Goal: Task Accomplishment & Management: Manage account settings

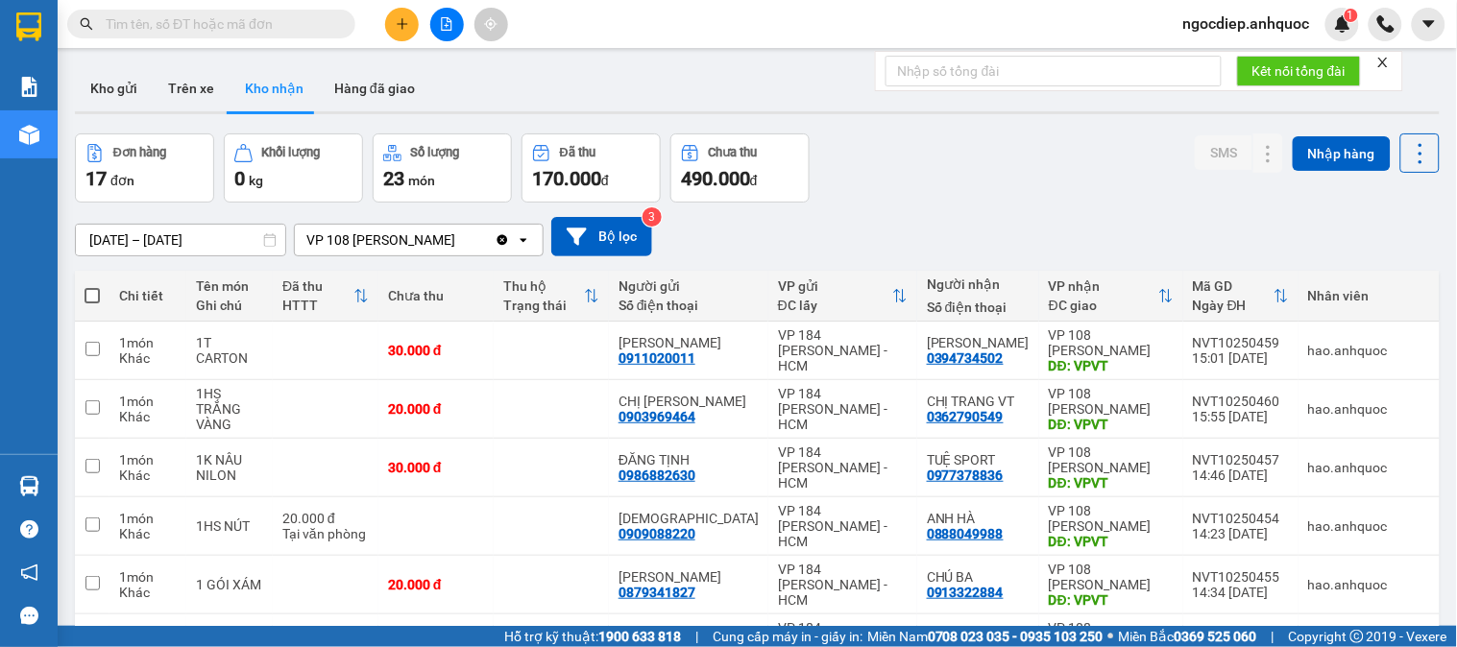
click at [269, 238] on icon at bounding box center [269, 239] width 13 height 13
click at [269, 237] on icon at bounding box center [270, 239] width 12 height 13
click at [269, 240] on icon at bounding box center [269, 239] width 13 height 13
click at [221, 246] on input "[DATE] – [DATE]" at bounding box center [180, 240] width 209 height 31
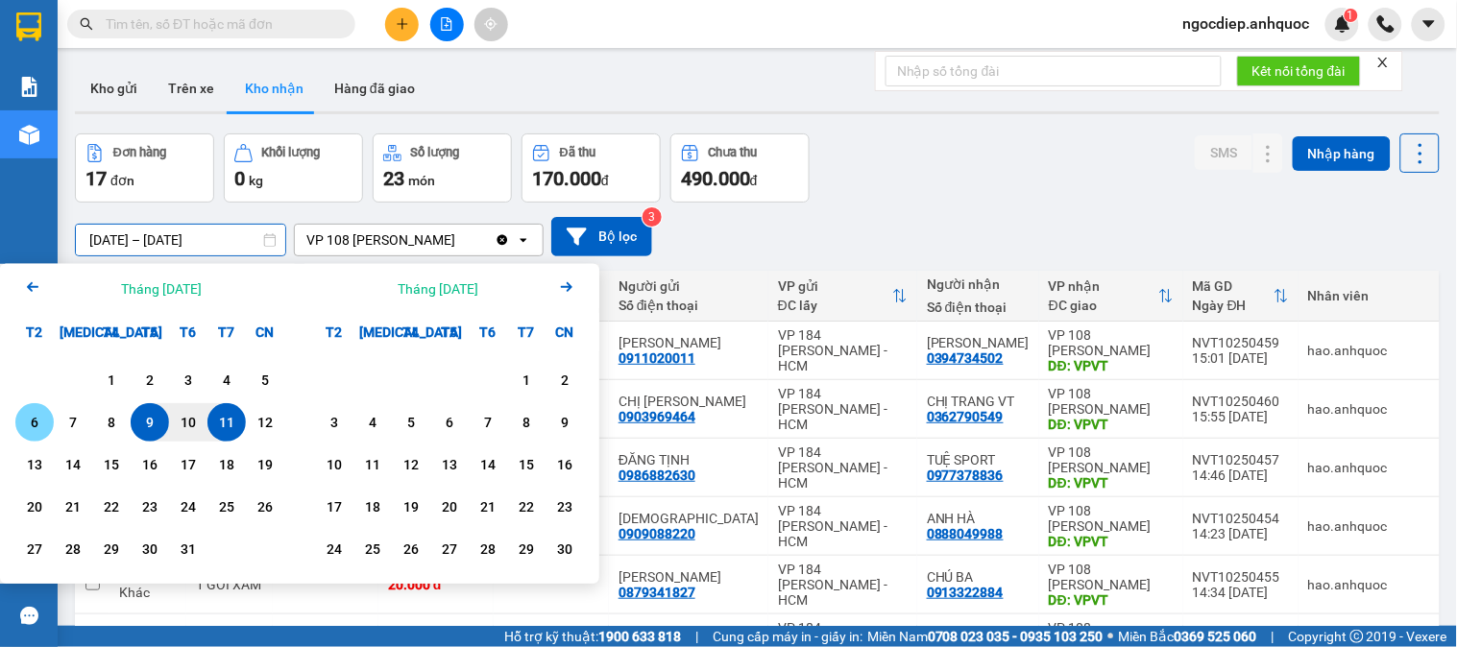
click at [40, 423] on div "6" at bounding box center [34, 422] width 27 height 23
click at [231, 425] on div "11" at bounding box center [226, 422] width 27 height 23
type input "[DATE] – [DATE]"
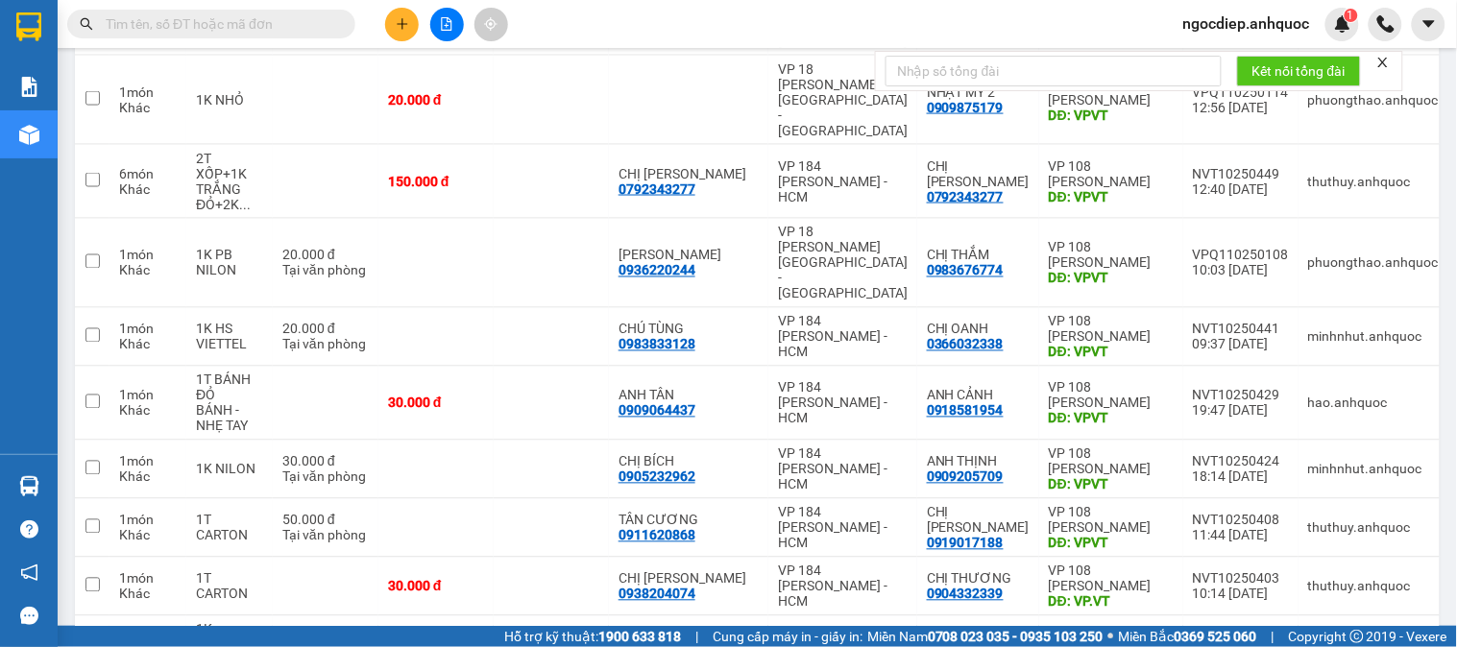
scroll to position [772, 0]
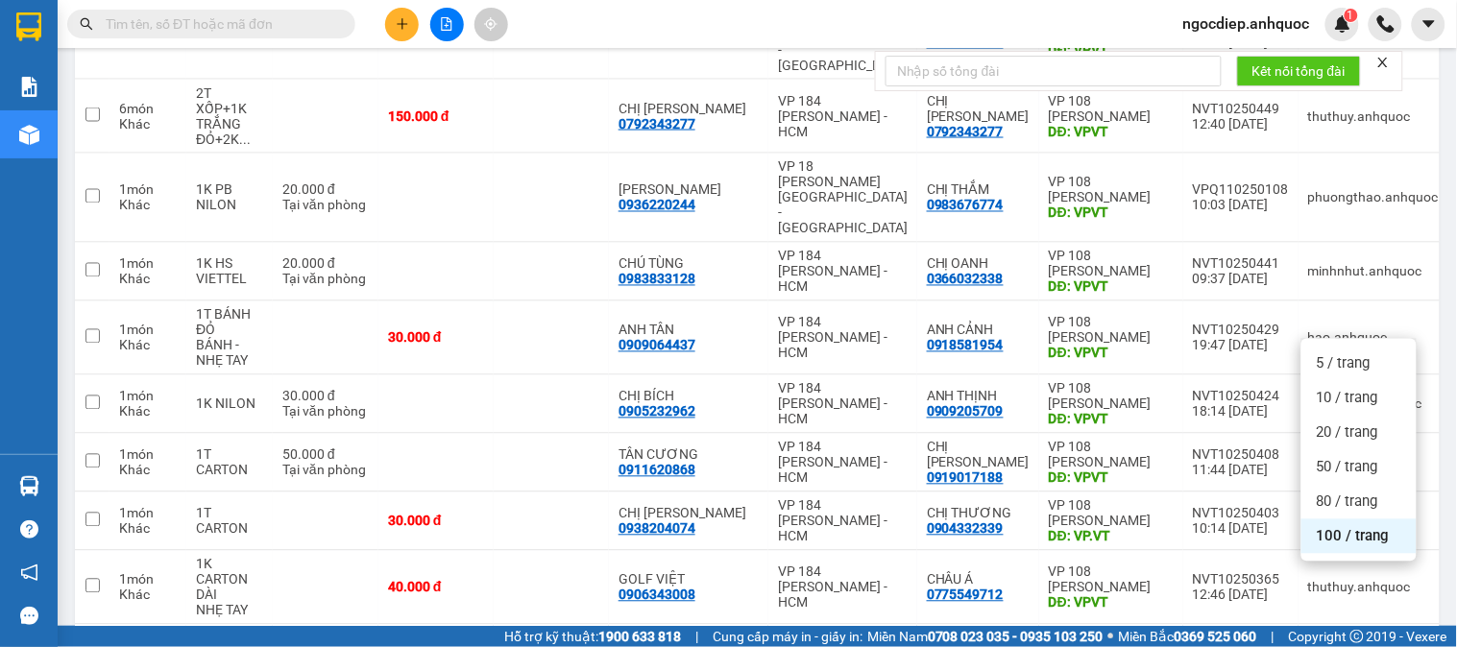
drag, startPoint x: 956, startPoint y: 598, endPoint x: 908, endPoint y: 583, distance: 50.4
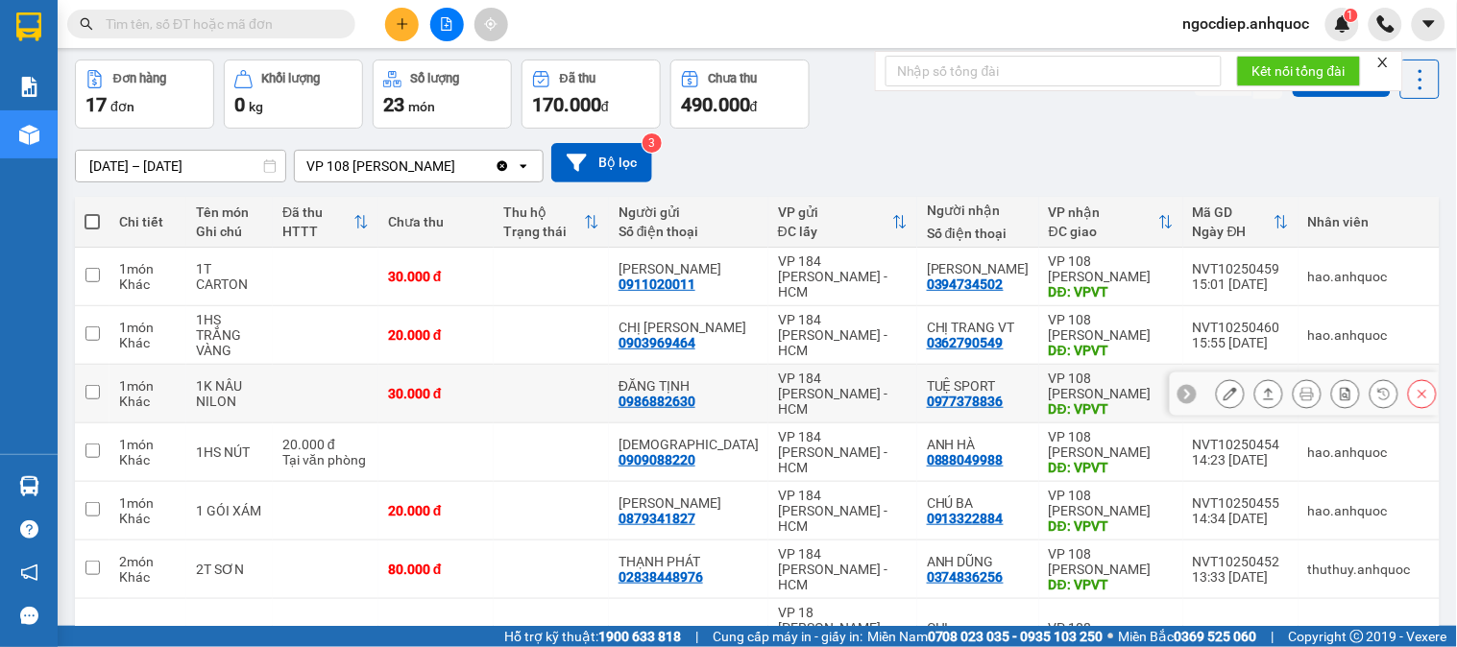
scroll to position [107, 0]
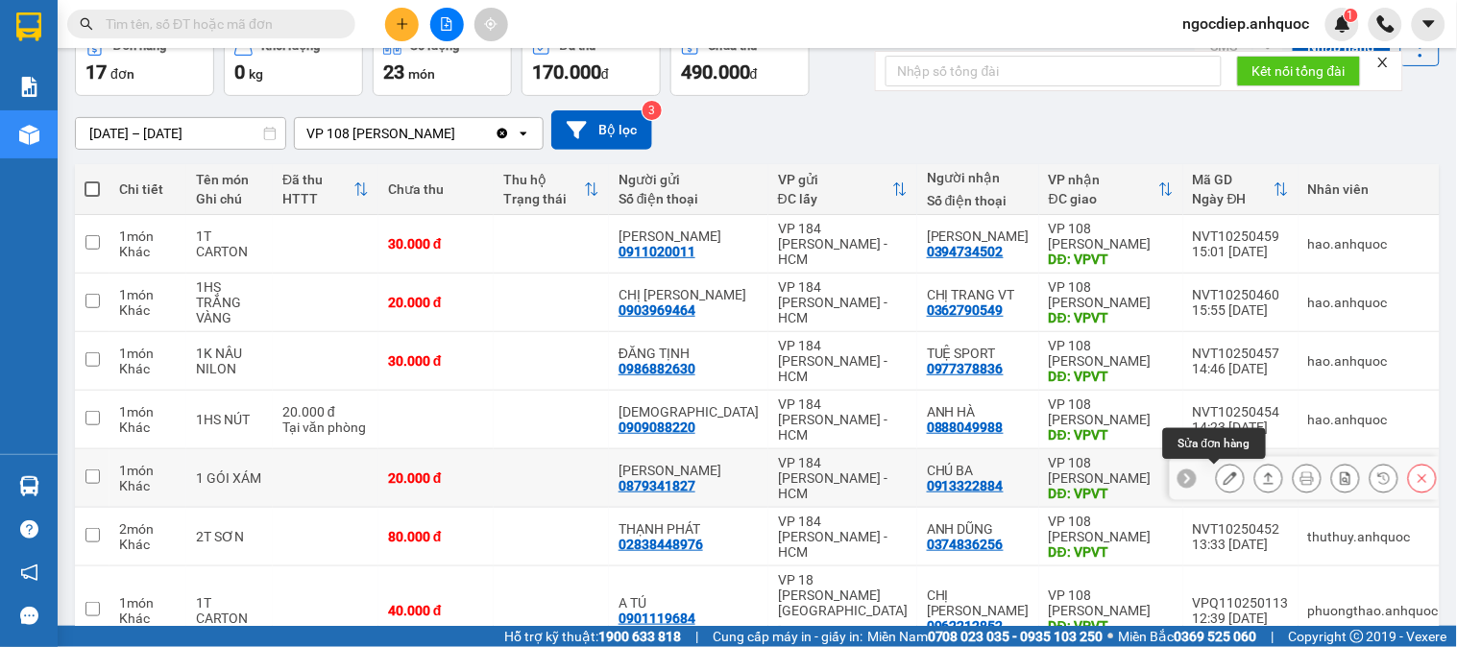
click at [1223, 477] on icon at bounding box center [1229, 477] width 13 height 13
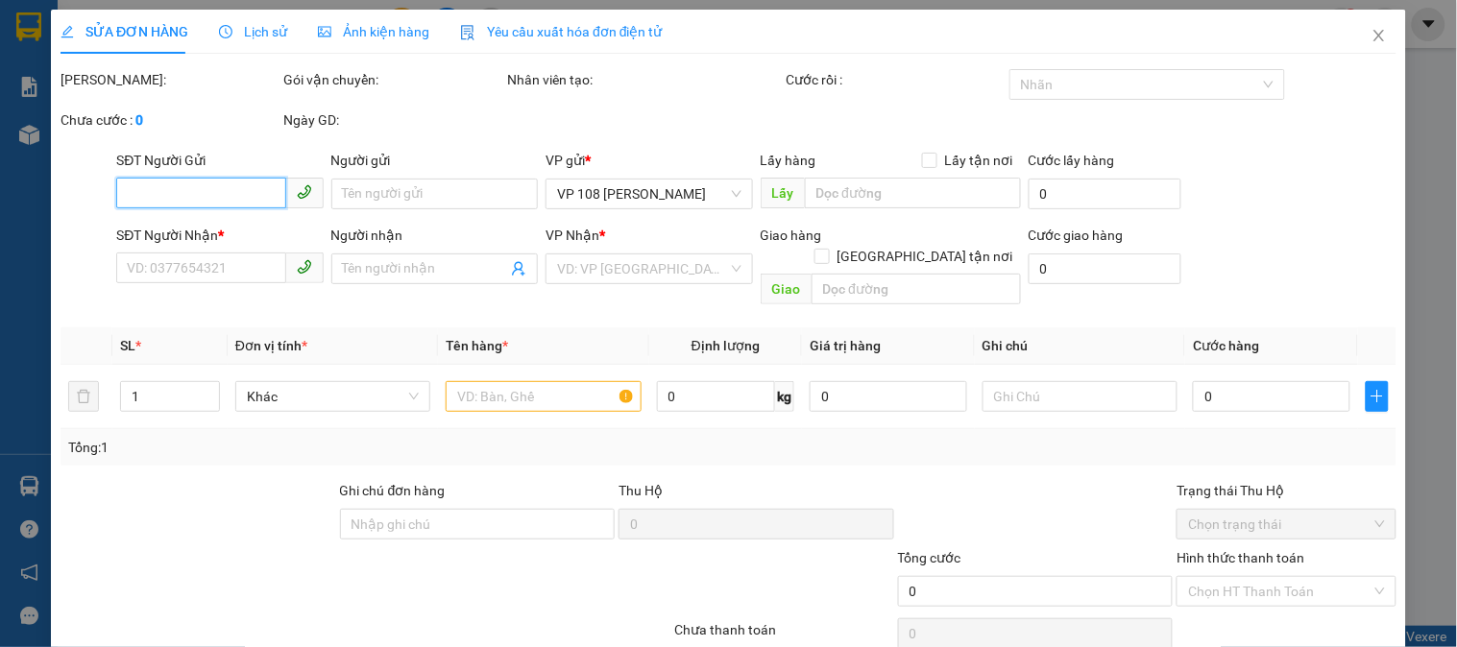
type input "0879341827"
type input "[PERSON_NAME]"
type input "0913322884"
type input "CHÚ BA"
type input "VPVT"
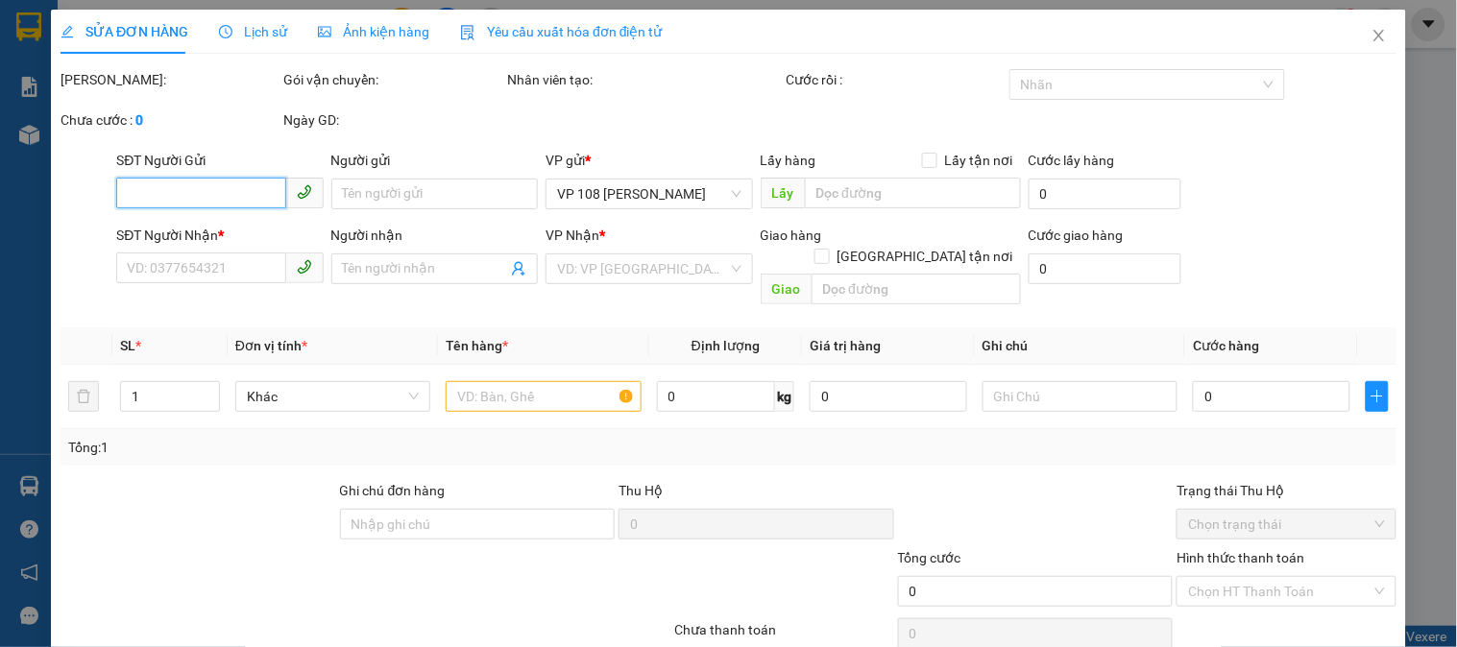
type input "20.000"
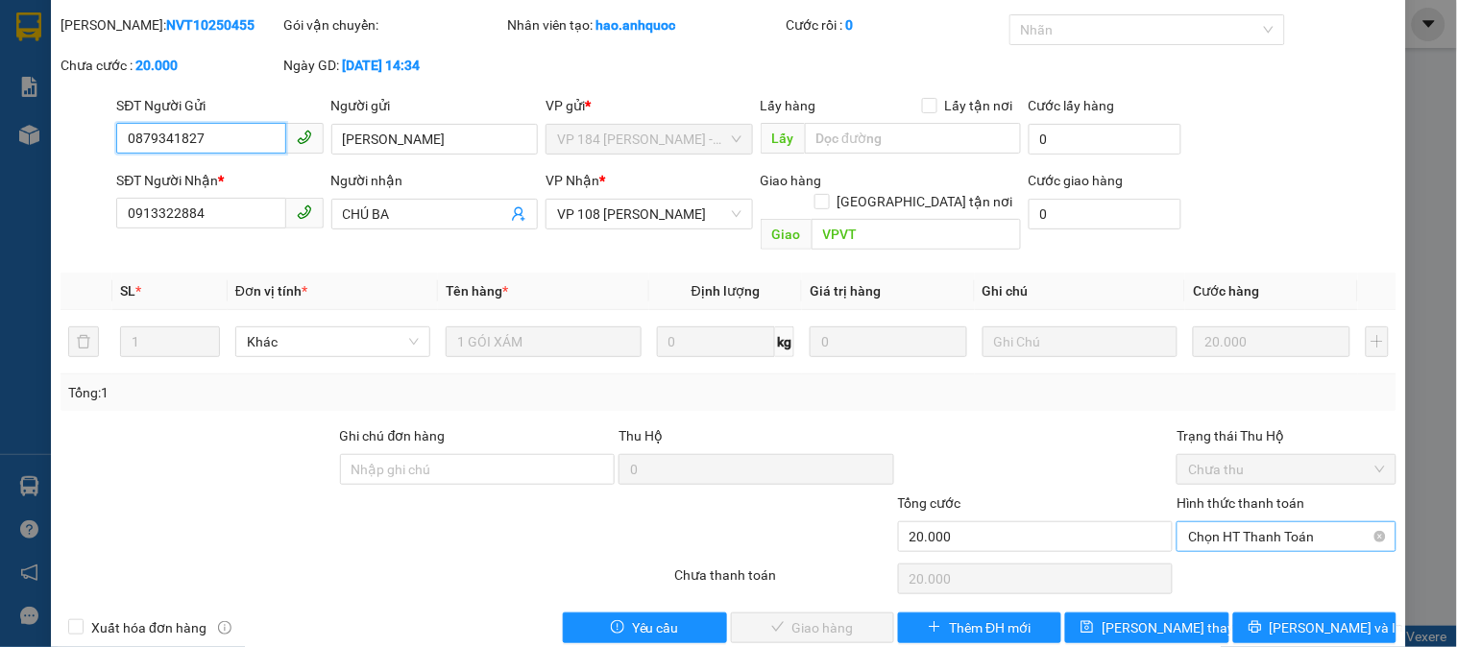
scroll to position [67, 0]
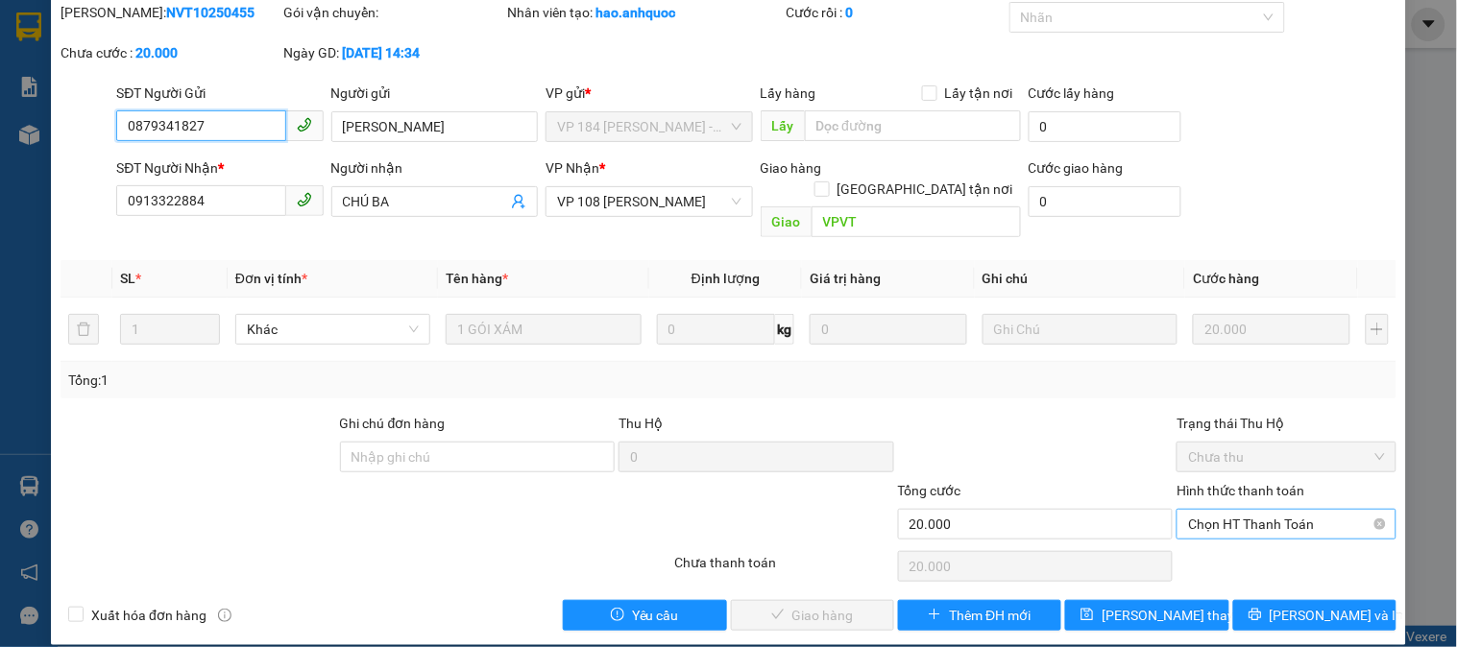
click at [1245, 510] on span "Chọn HT Thanh Toán" at bounding box center [1286, 524] width 196 height 29
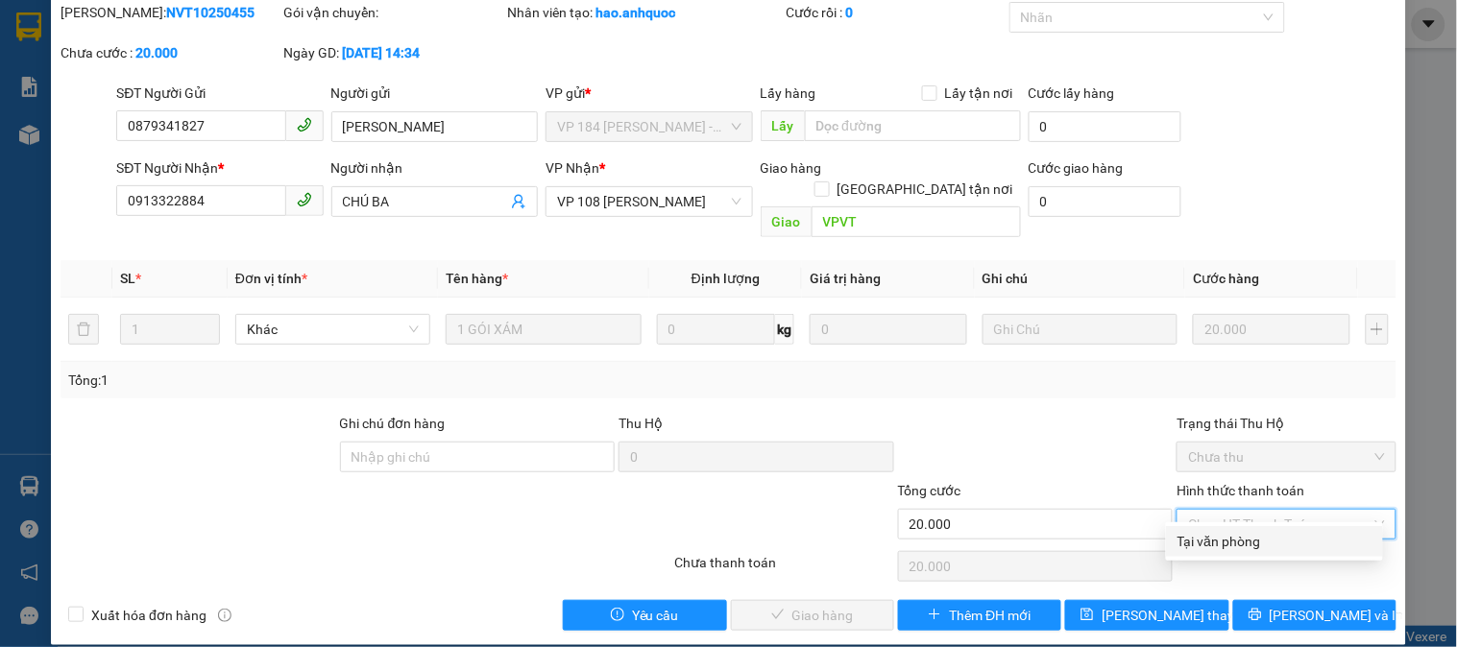
click at [1250, 543] on div "Tại văn phòng" at bounding box center [1274, 541] width 194 height 21
type input "0"
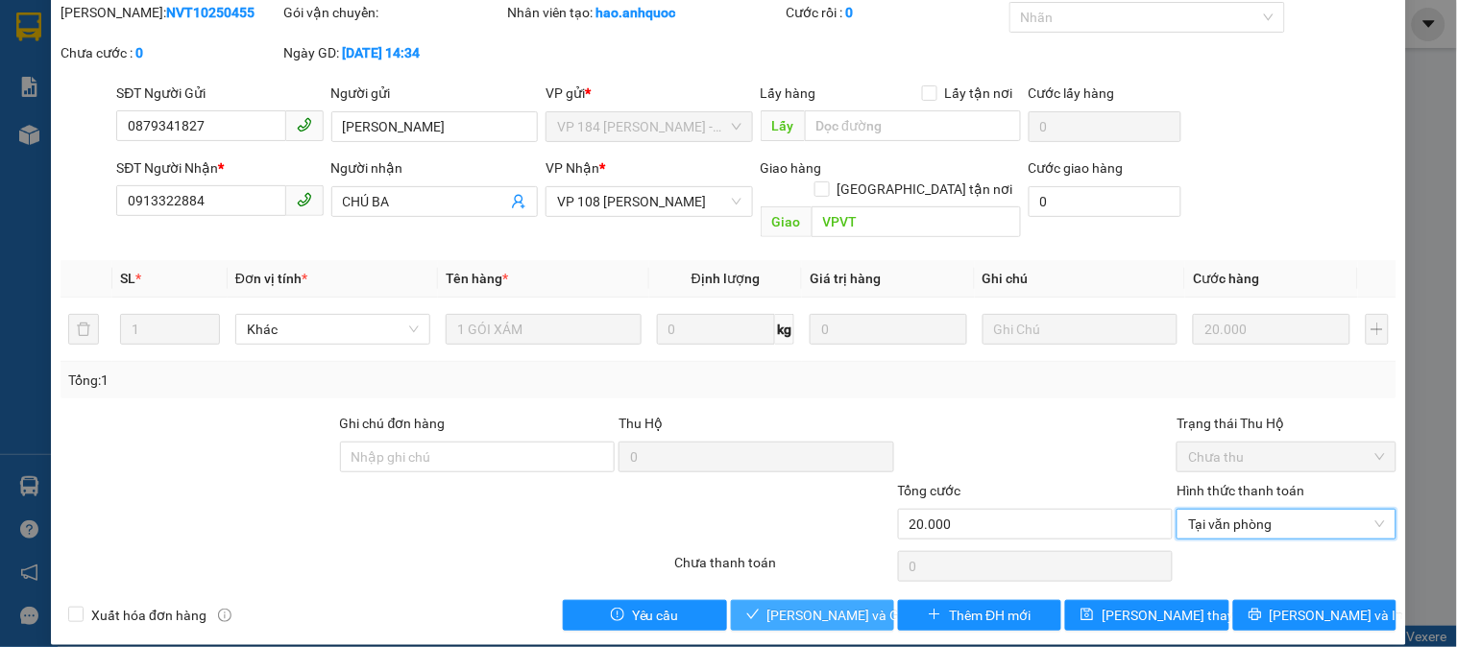
click at [804, 605] on span "[PERSON_NAME] và Giao hàng" at bounding box center [859, 615] width 184 height 21
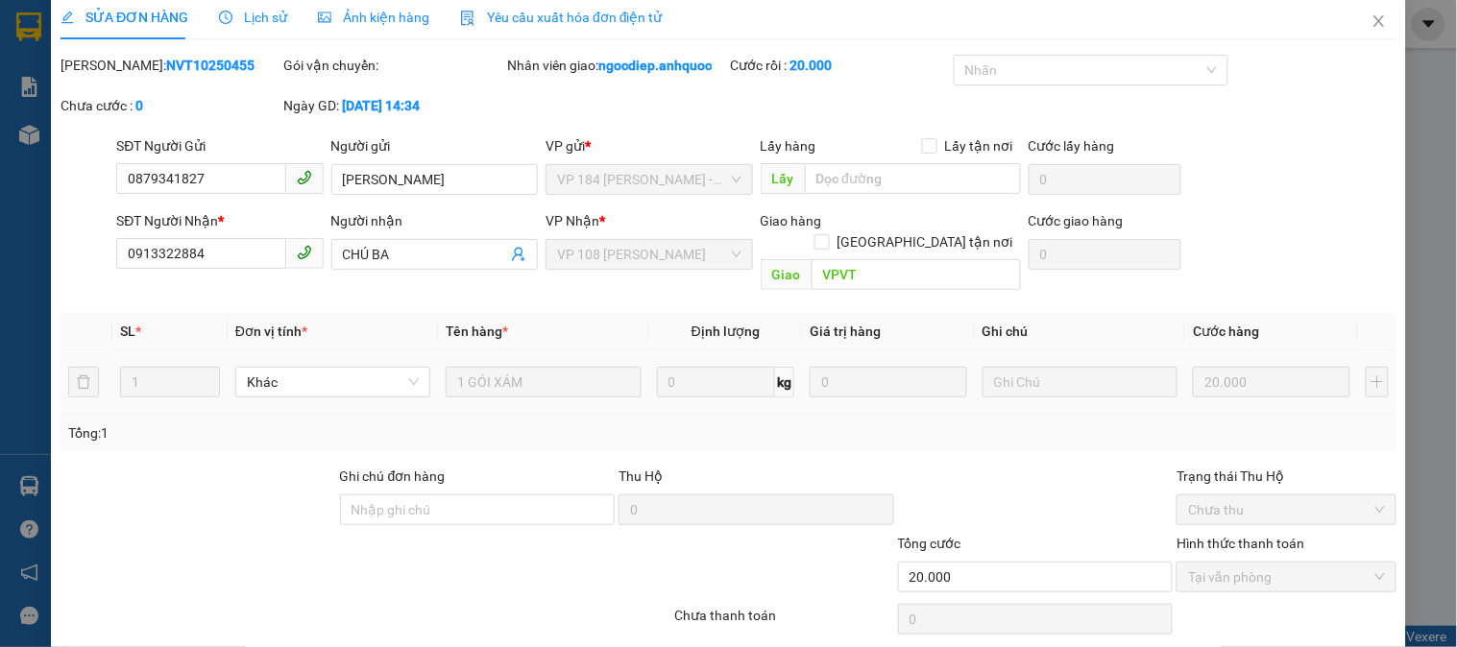
scroll to position [0, 0]
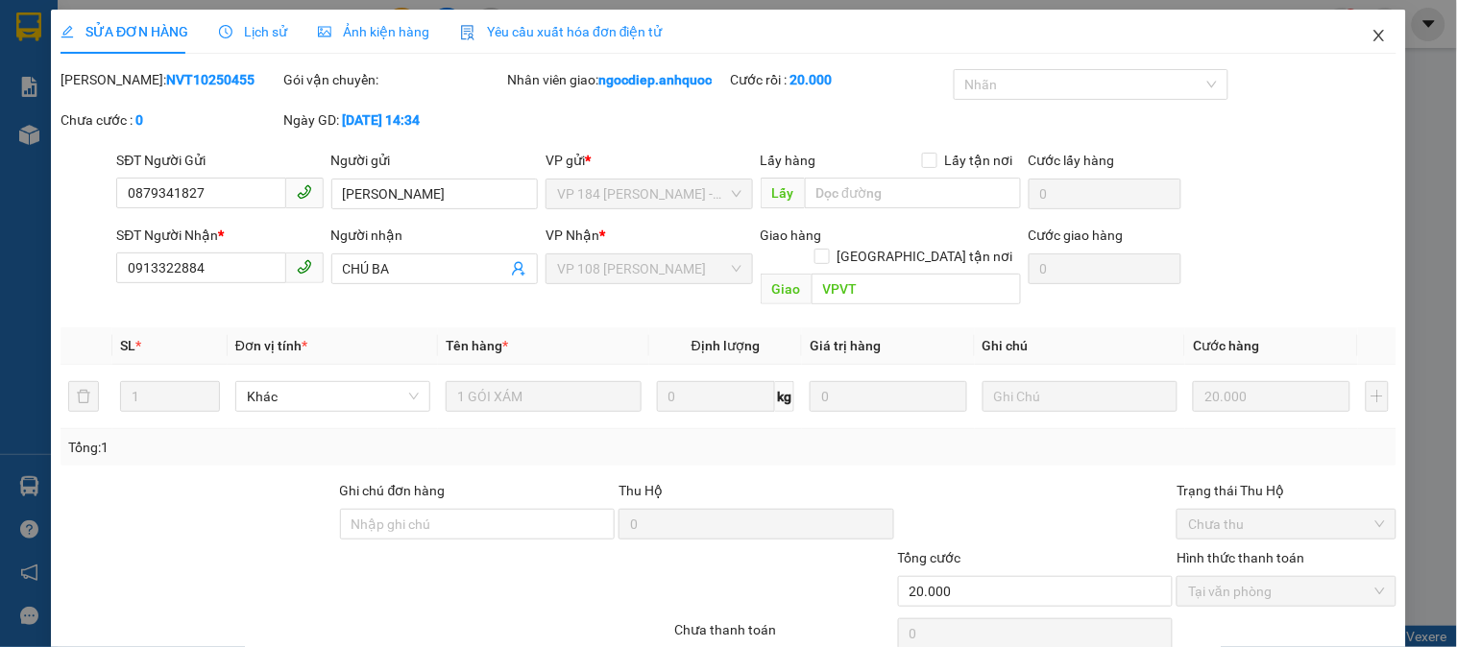
click at [1373, 39] on icon "close" at bounding box center [1378, 36] width 11 height 12
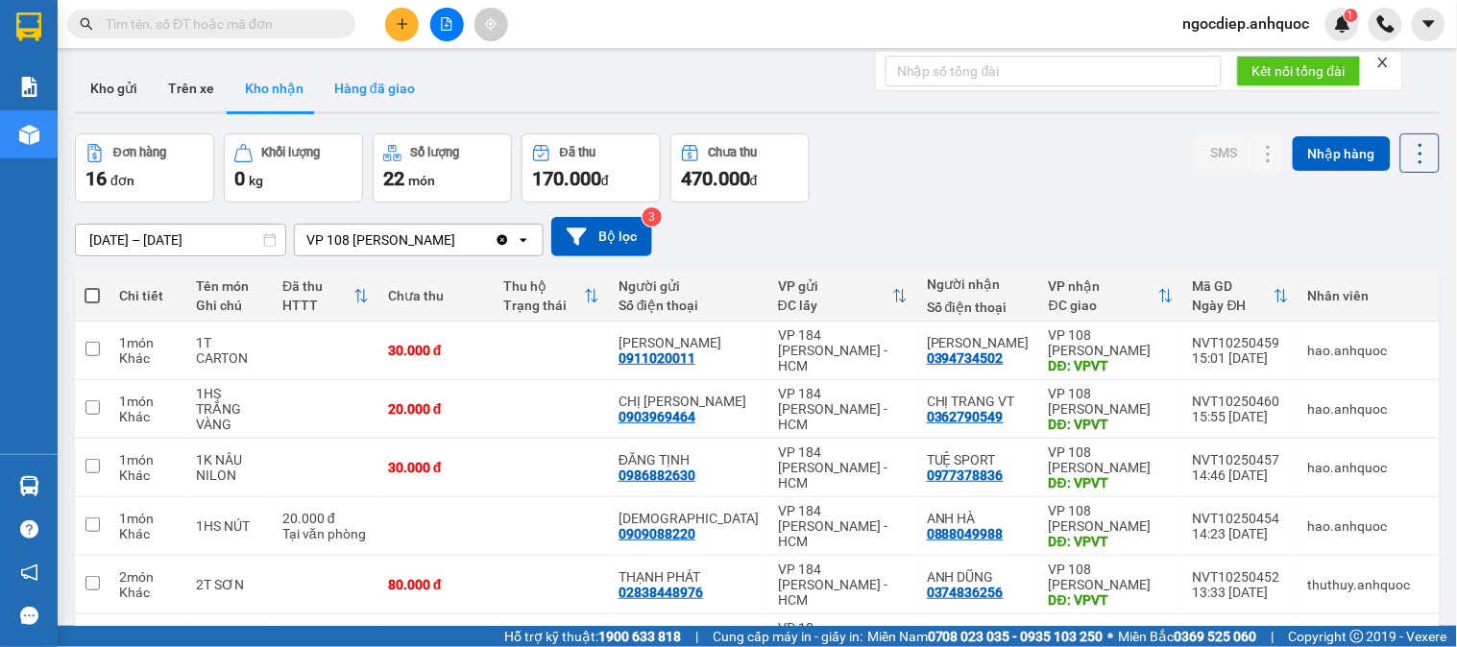
click at [367, 84] on button "Hàng đã giao" at bounding box center [374, 88] width 111 height 46
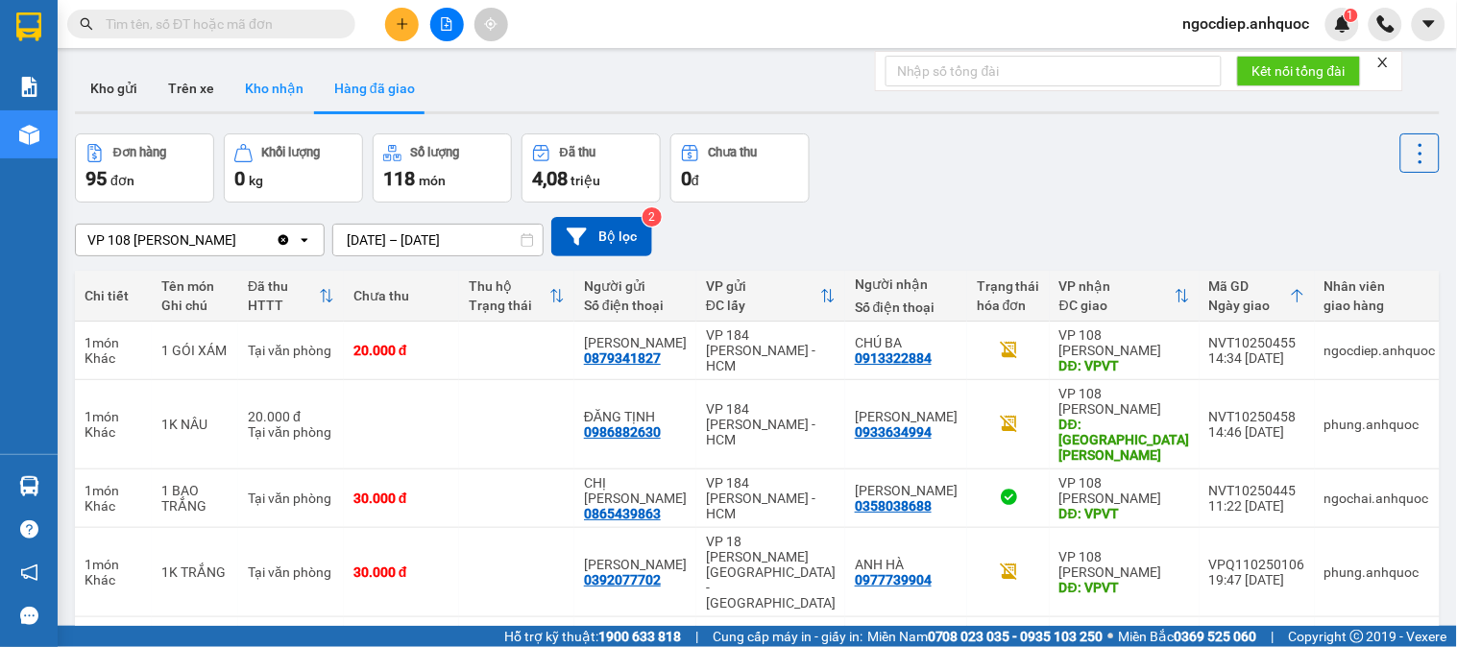
click at [289, 99] on button "Kho nhận" at bounding box center [273, 88] width 89 height 46
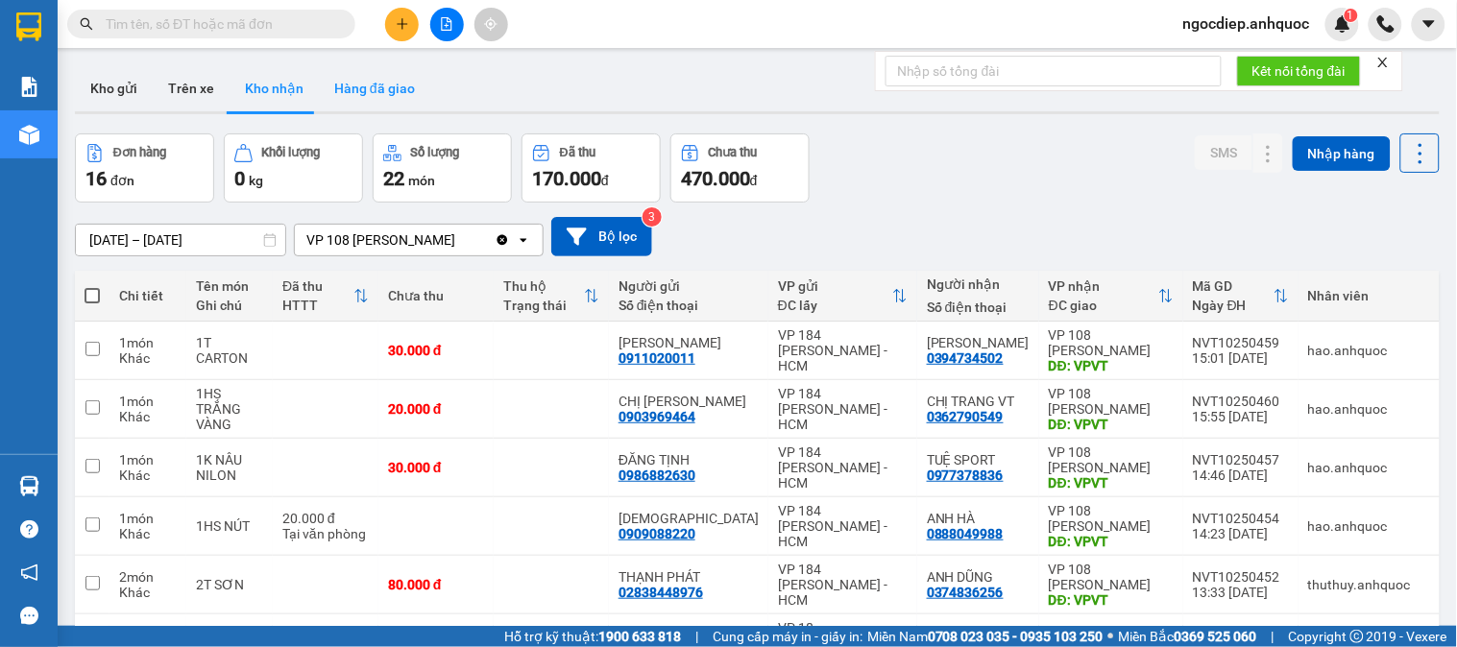
click at [349, 91] on button "Hàng đã giao" at bounding box center [374, 88] width 111 height 46
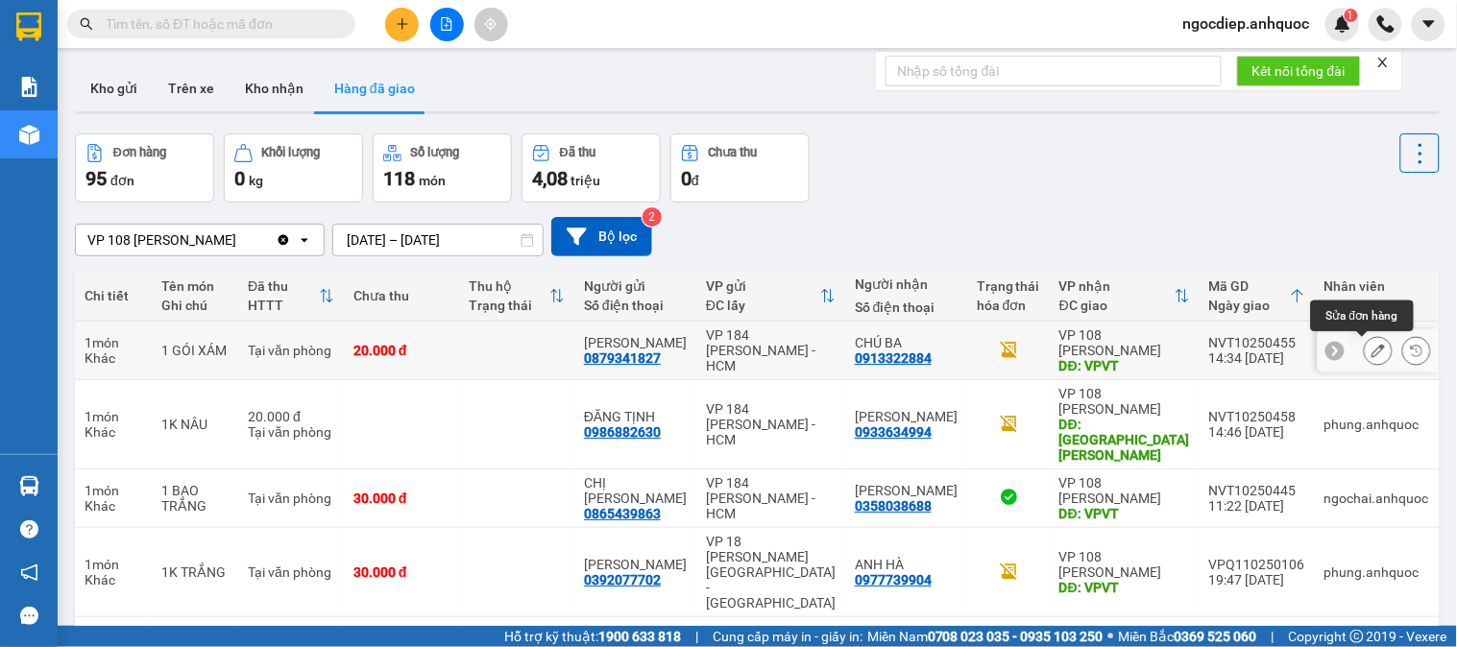
click at [1371, 352] on icon at bounding box center [1377, 350] width 13 height 13
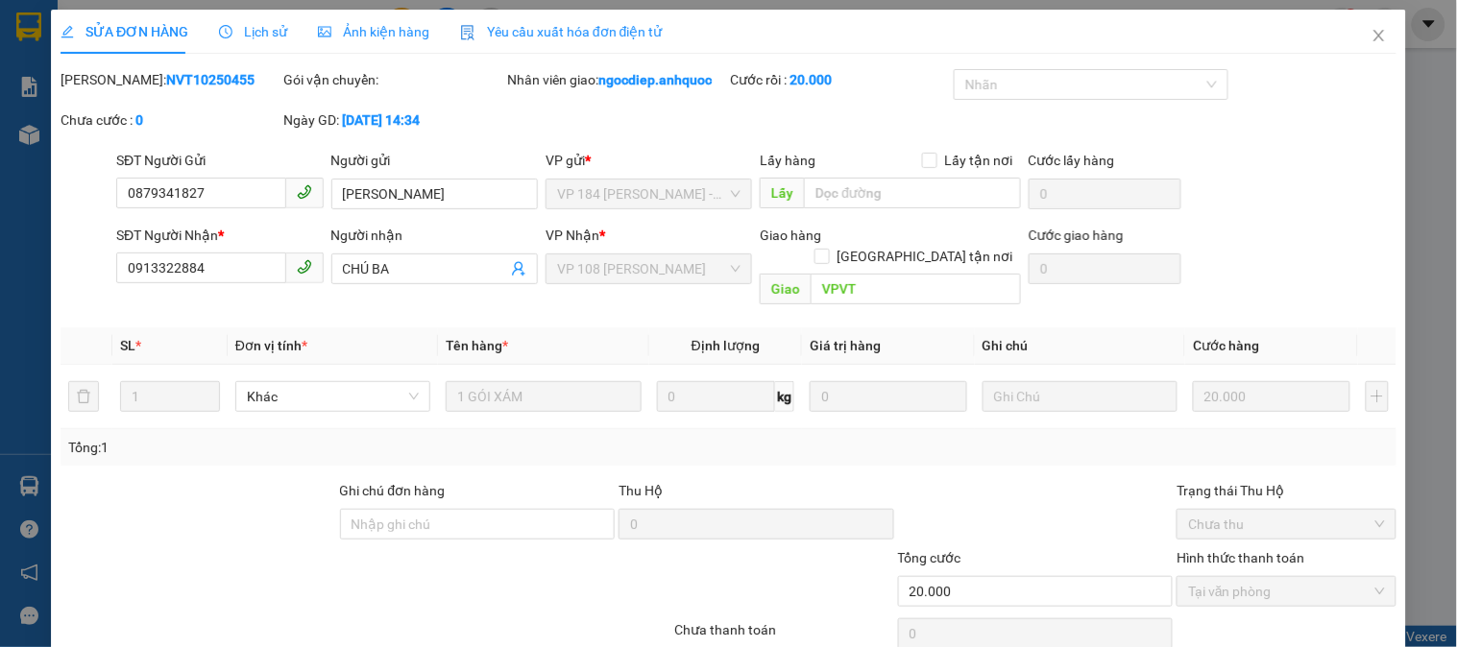
type input "0879341827"
type input "[PERSON_NAME]"
type input "0913322884"
type input "CHÚ BA"
type input "VPVT"
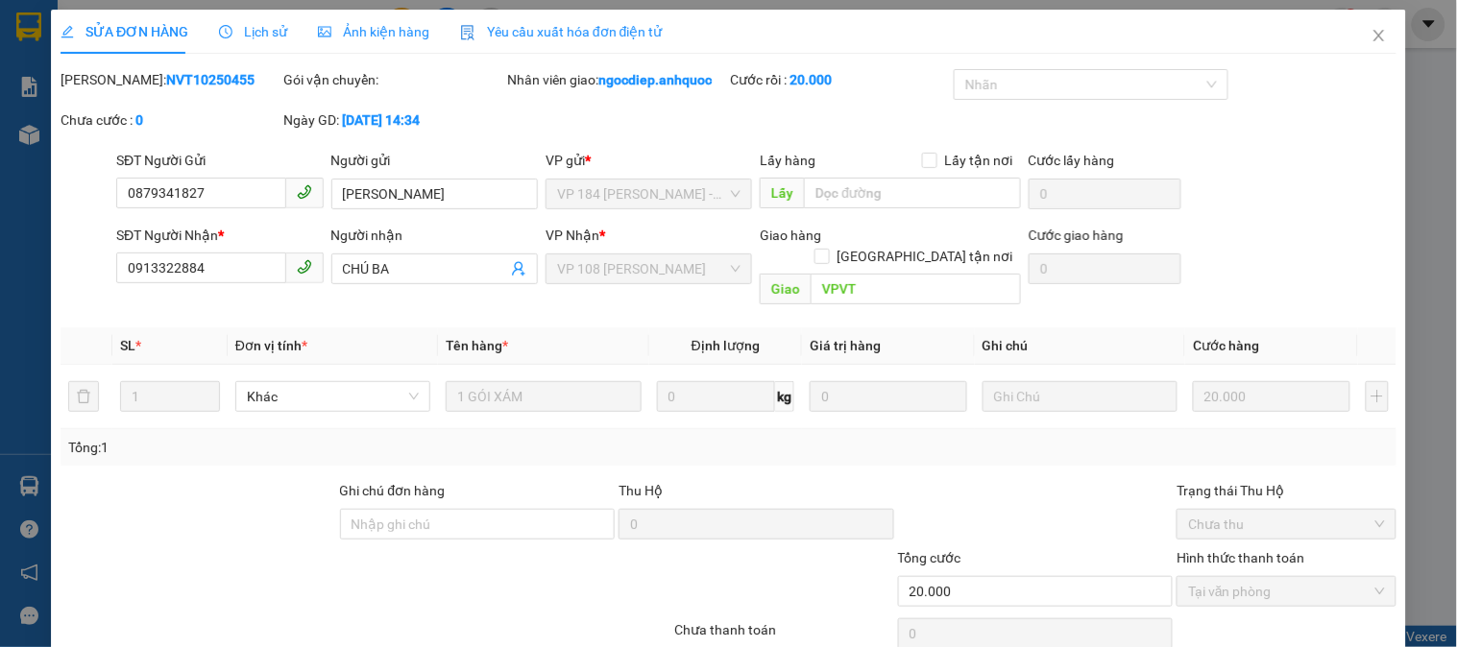
type input "20.000"
click at [1371, 35] on icon "close" at bounding box center [1378, 35] width 15 height 15
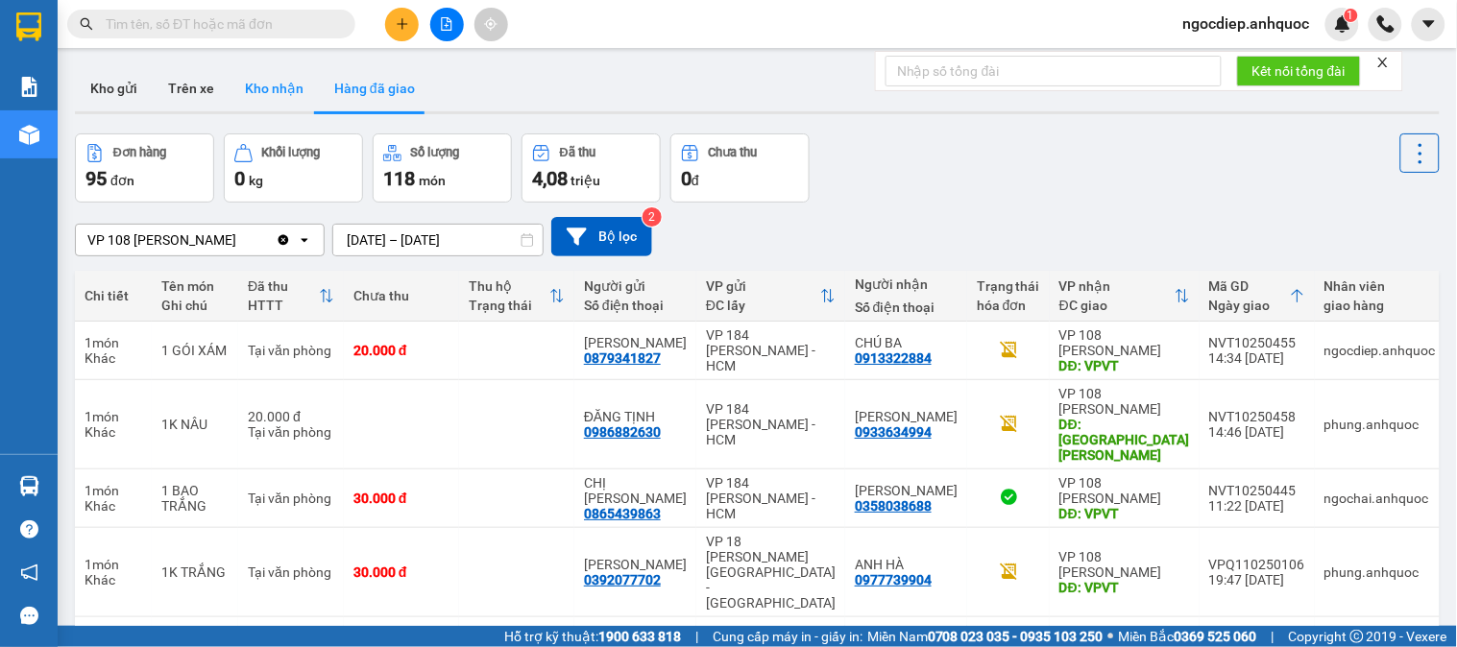
click at [260, 75] on button "Kho nhận" at bounding box center [273, 88] width 89 height 46
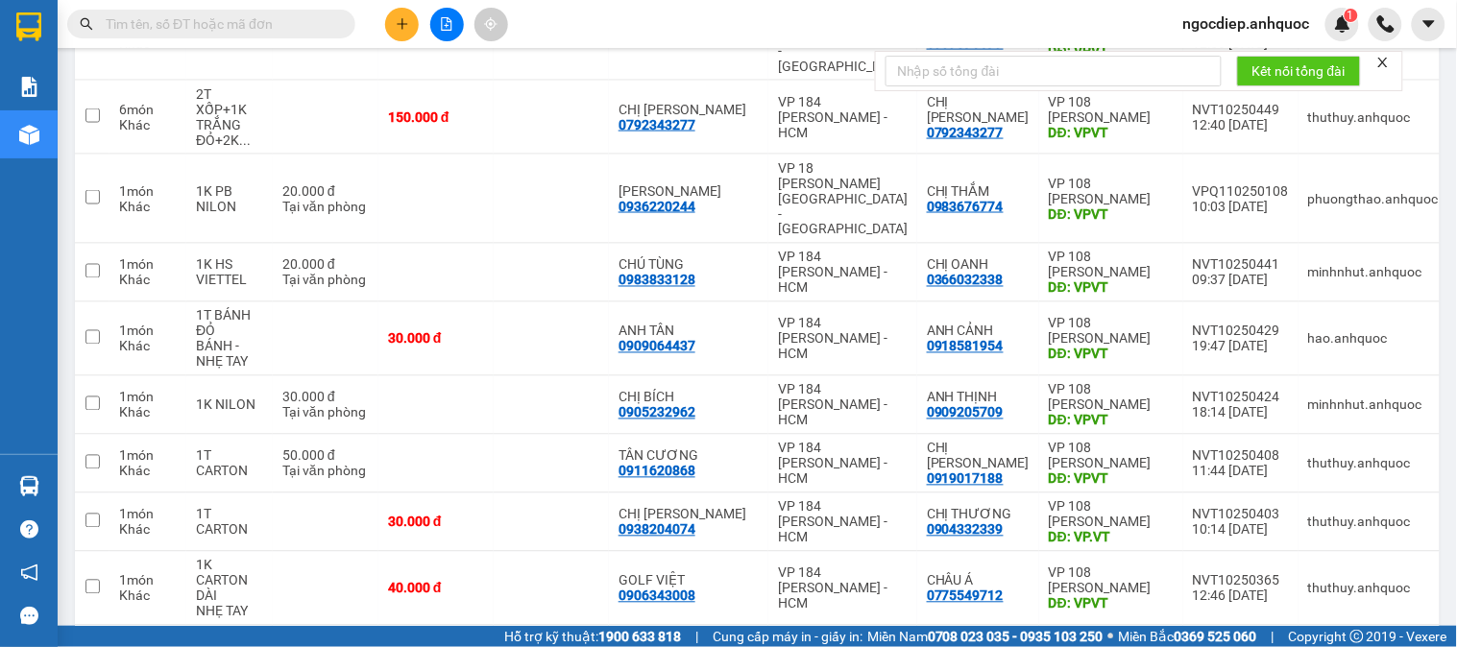
scroll to position [713, 0]
